Goal: Task Accomplishment & Management: Complete application form

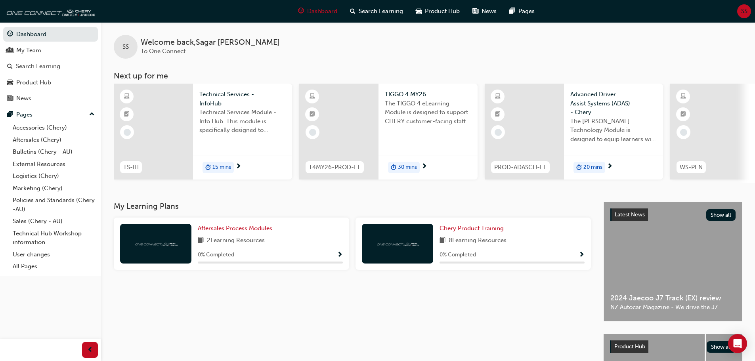
click at [747, 11] on span "SS" at bounding box center [744, 11] width 6 height 9
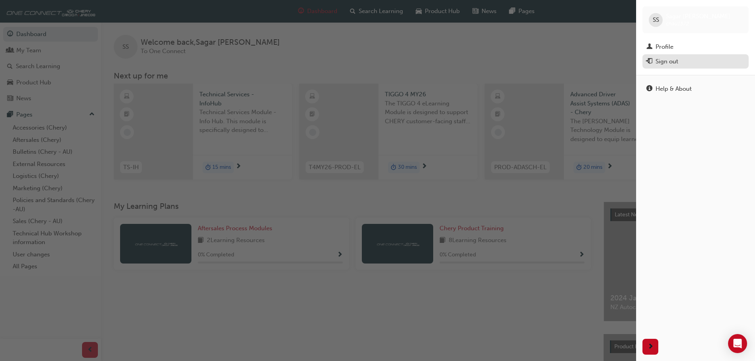
click at [670, 60] on div "Sign out" at bounding box center [666, 61] width 23 height 9
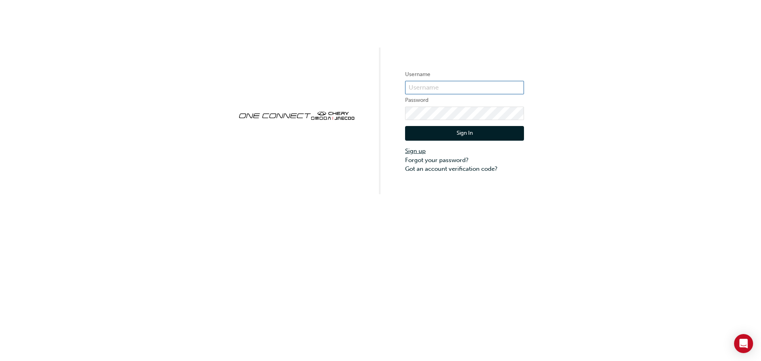
type input "CHAU1372"
click at [408, 151] on link "Sign up" at bounding box center [464, 151] width 119 height 9
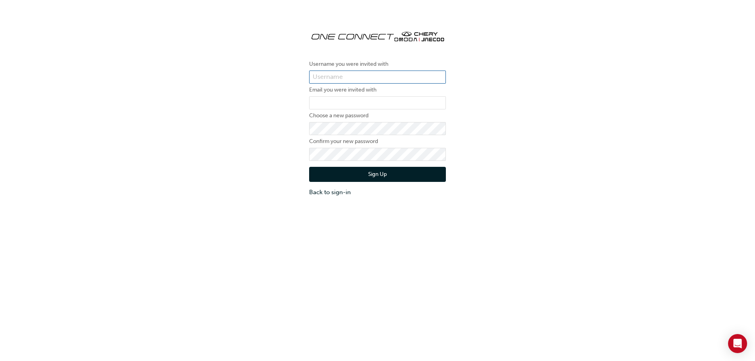
click at [374, 77] on input "text" at bounding box center [377, 77] width 137 height 13
click at [366, 78] on input "text" at bounding box center [377, 77] width 137 height 13
click at [543, 105] on div "Username you were invited with Email you were invited with Choose a new passwor…" at bounding box center [377, 110] width 755 height 185
